Goal: Information Seeking & Learning: Learn about a topic

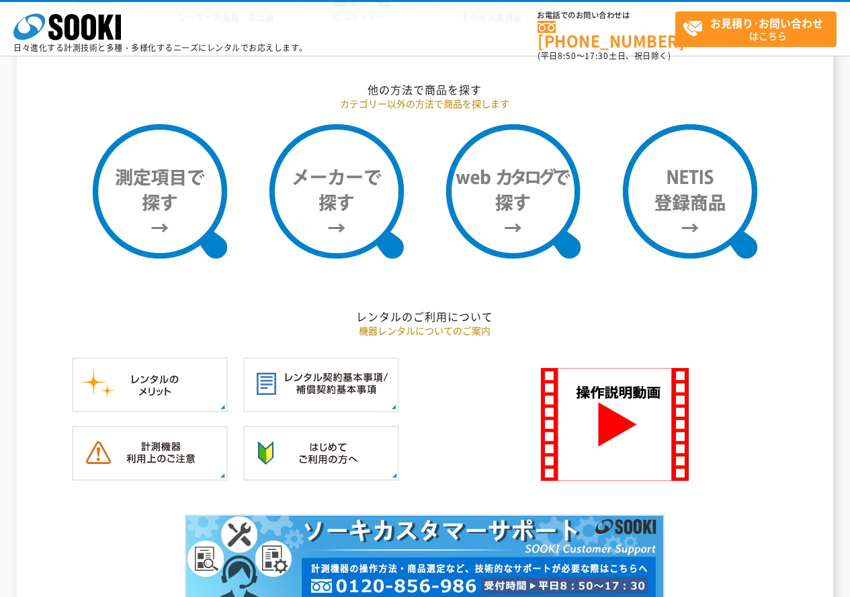
scroll to position [1142, 0]
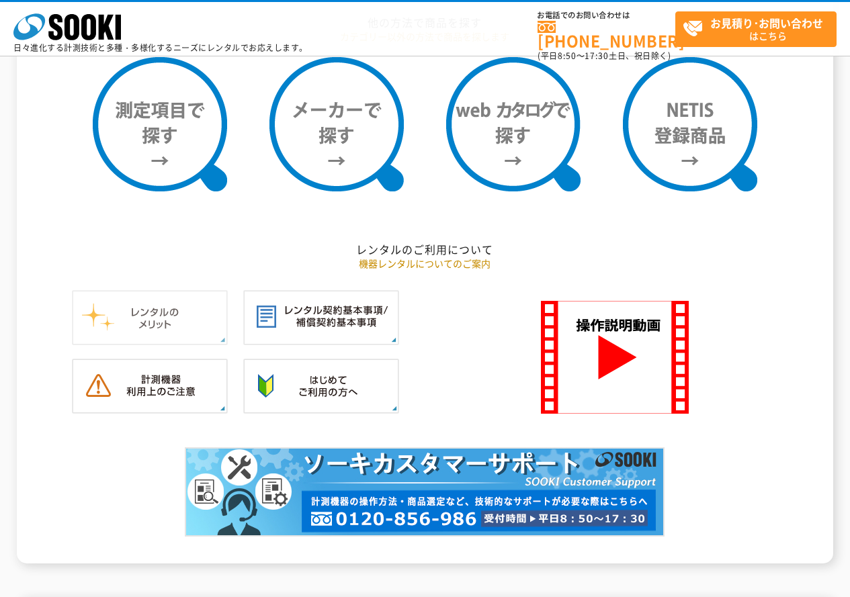
click at [154, 318] on img at bounding box center [150, 317] width 156 height 55
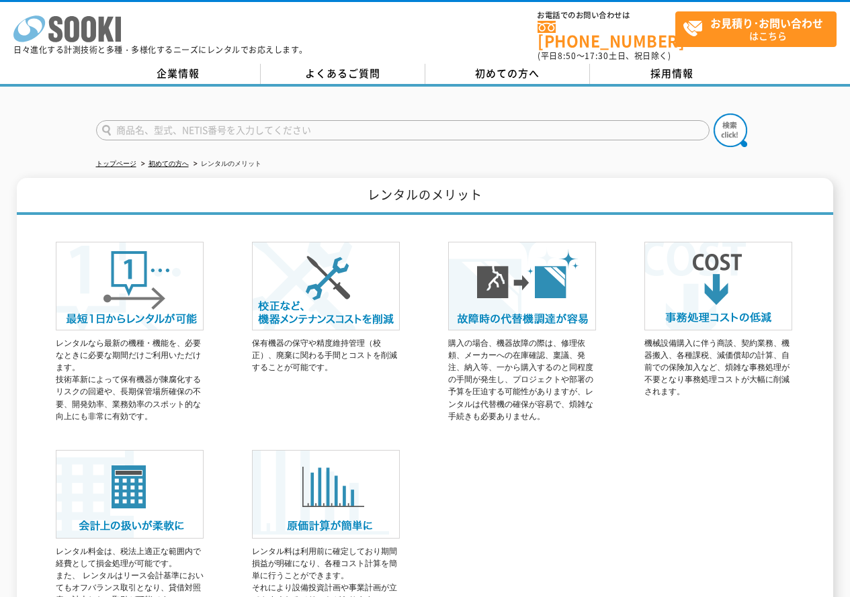
click at [91, 34] on icon at bounding box center [88, 29] width 15 height 26
